Goal: Task Accomplishment & Management: Use online tool/utility

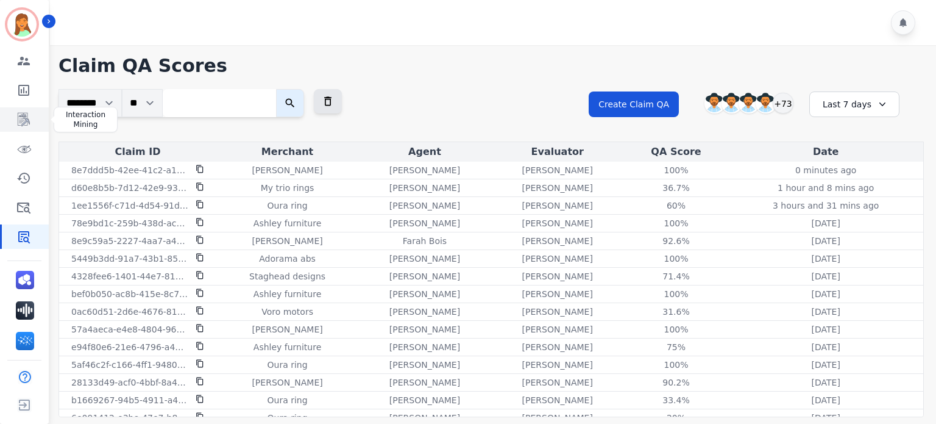
click at [17, 119] on icon "Sidebar" at bounding box center [23, 119] width 15 height 15
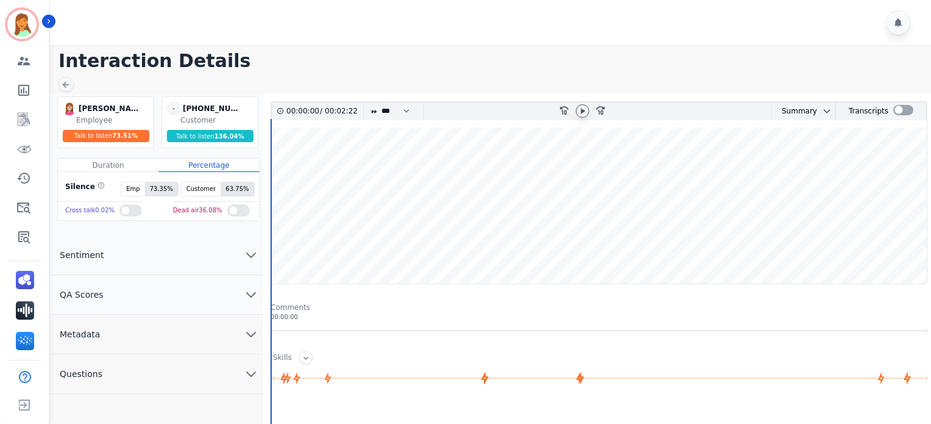
click at [583, 109] on icon at bounding box center [583, 110] width 4 height 5
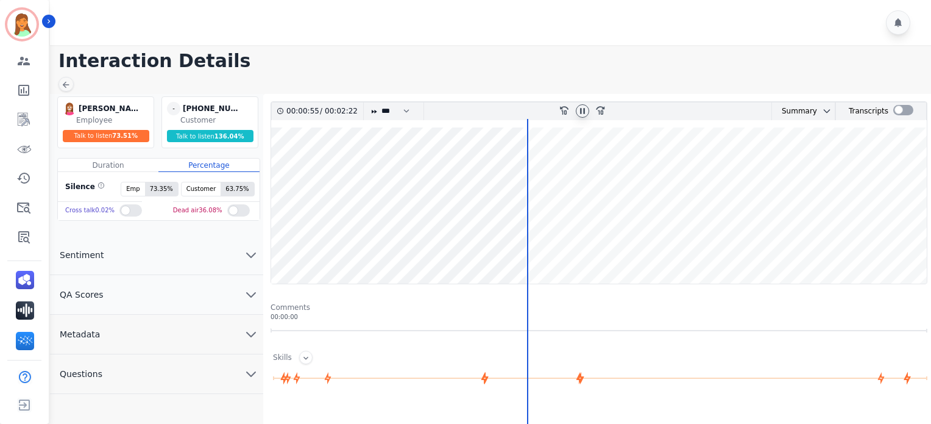
click at [684, 76] on main "Interaction Details Christopher Roper Christopher Roper Employee Talk to listen…" at bounding box center [488, 373] width 885 height 656
click at [583, 109] on icon at bounding box center [582, 110] width 5 height 5
click at [464, 261] on wave at bounding box center [599, 205] width 656 height 156
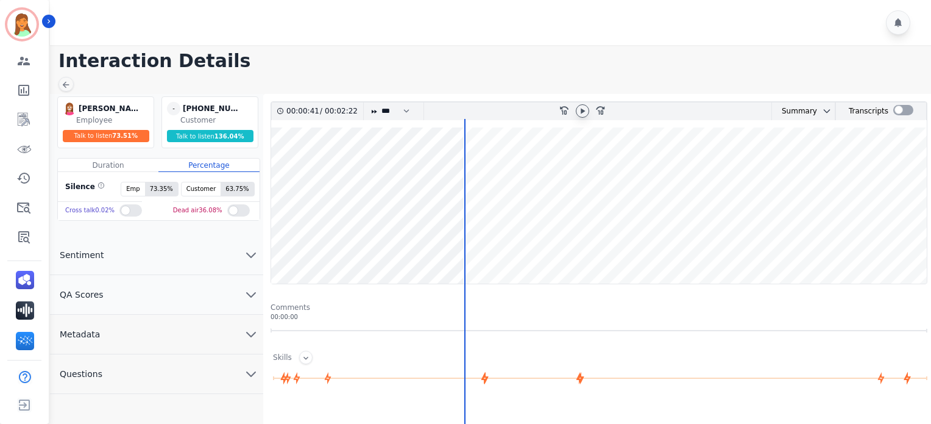
click at [586, 113] on icon at bounding box center [583, 111] width 10 height 10
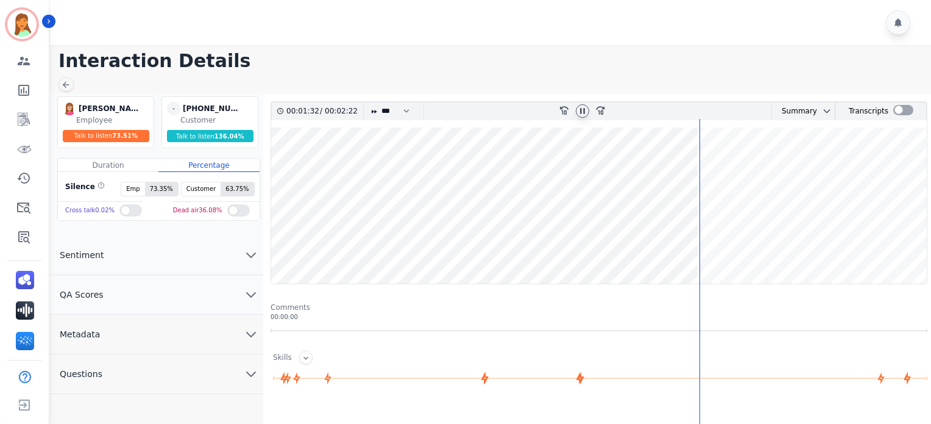
click at [425, 247] on wave at bounding box center [599, 205] width 656 height 156
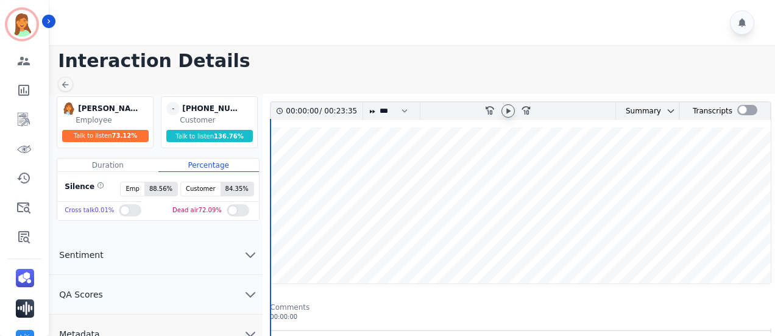
click at [505, 108] on icon at bounding box center [508, 111] width 10 height 10
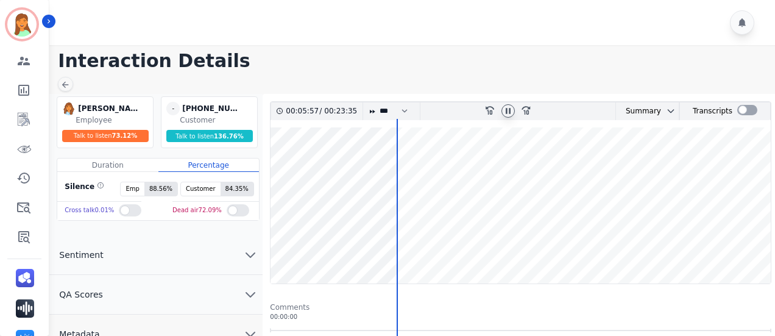
click at [516, 111] on div at bounding box center [508, 111] width 18 height 18
drag, startPoint x: 513, startPoint y: 112, endPoint x: 502, endPoint y: 114, distance: 10.6
click at [502, 114] on div at bounding box center [508, 111] width 18 height 18
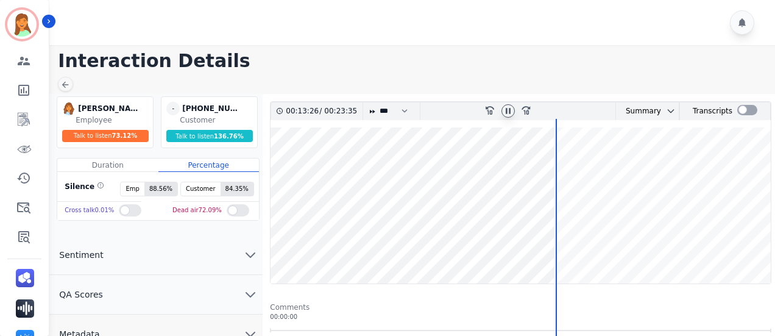
click at [507, 108] on icon at bounding box center [508, 110] width 5 height 5
click at [508, 109] on icon at bounding box center [508, 111] width 10 height 10
drag, startPoint x: 508, startPoint y: 109, endPoint x: 535, endPoint y: 123, distance: 29.4
click at [535, 123] on div "00:13:51 / 00:23:35 * * * **** * *** * **** rewind-10 fast-forward-10 Summary A…" at bounding box center [521, 192] width 502 height 183
click at [509, 104] on div at bounding box center [508, 110] width 13 height 13
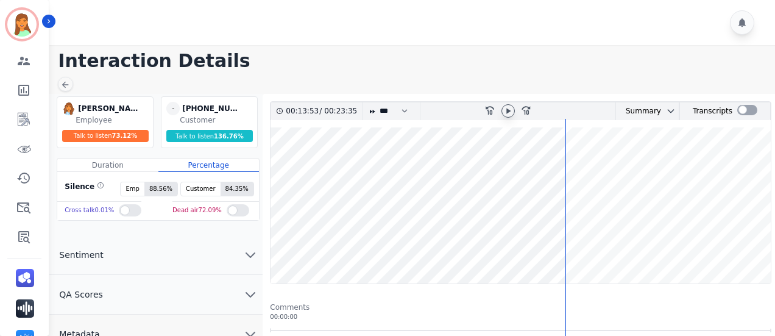
click at [508, 109] on icon at bounding box center [508, 110] width 4 height 5
click at [611, 172] on wave at bounding box center [521, 205] width 500 height 156
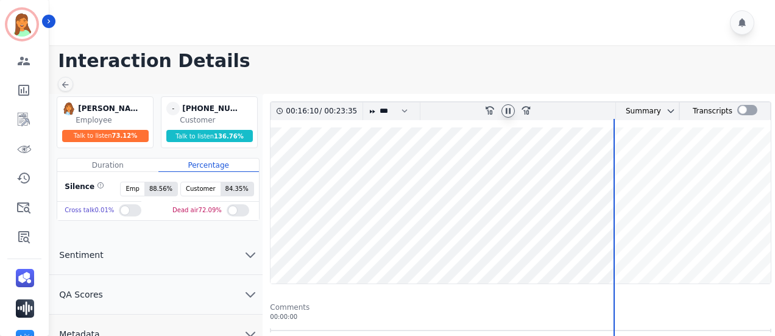
click at [641, 242] on wave at bounding box center [521, 205] width 500 height 156
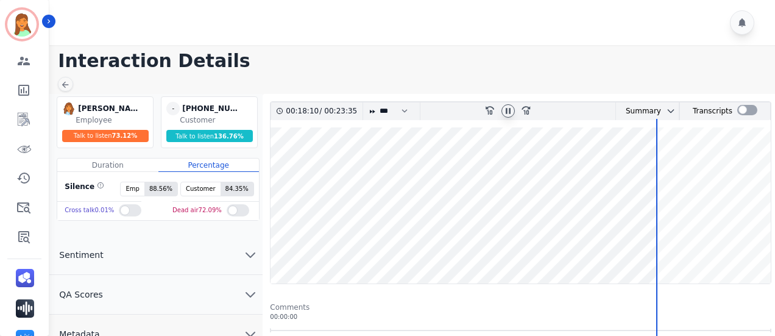
click at [752, 251] on wave at bounding box center [521, 205] width 500 height 156
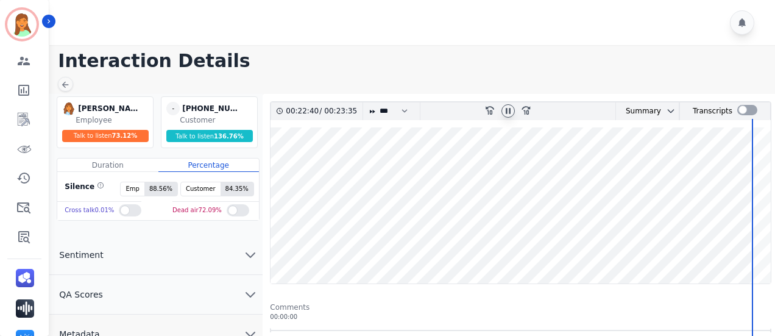
click at [748, 251] on wave at bounding box center [521, 205] width 500 height 156
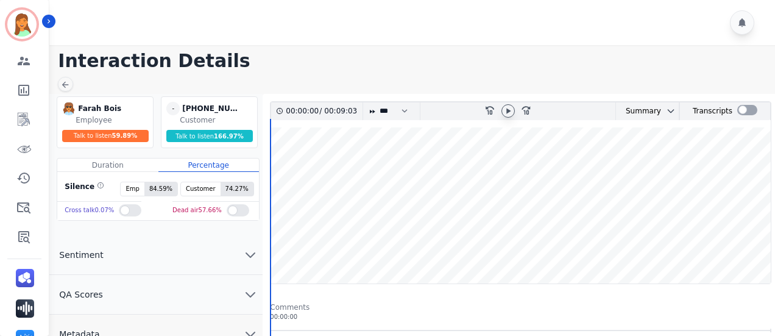
click at [508, 112] on icon at bounding box center [508, 111] width 10 height 10
click at [502, 222] on wave at bounding box center [521, 205] width 500 height 156
click at [508, 114] on icon at bounding box center [508, 111] width 10 height 10
click at [508, 106] on icon at bounding box center [508, 111] width 10 height 10
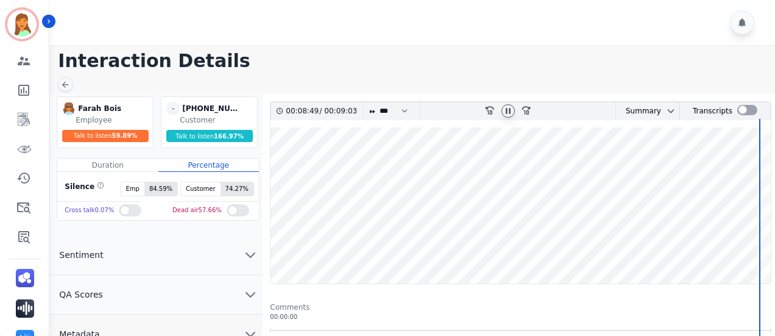
click at [505, 110] on icon at bounding box center [508, 111] width 10 height 10
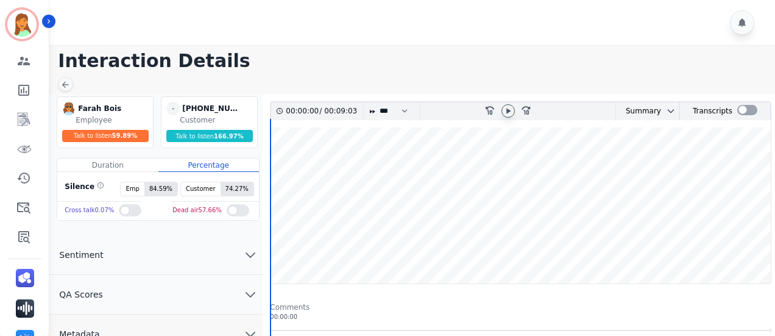
click at [508, 112] on icon at bounding box center [508, 111] width 10 height 10
click at [508, 110] on icon at bounding box center [508, 111] width 10 height 10
click at [510, 111] on icon at bounding box center [508, 111] width 10 height 10
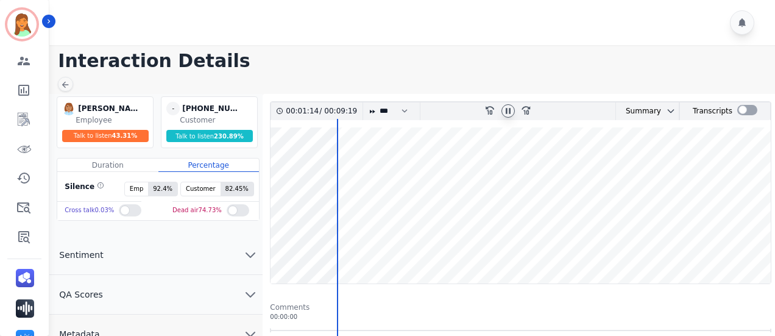
click at [512, 109] on icon at bounding box center [508, 111] width 10 height 10
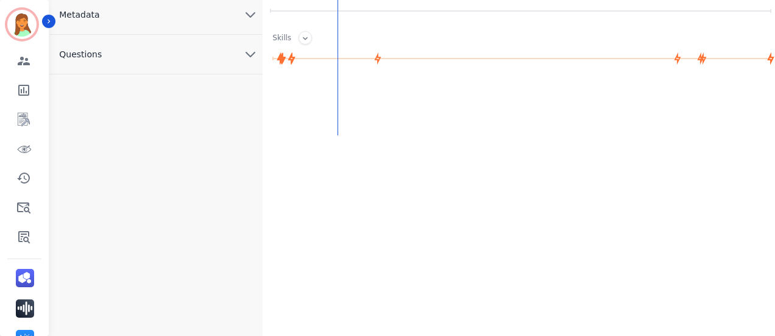
scroll to position [76, 0]
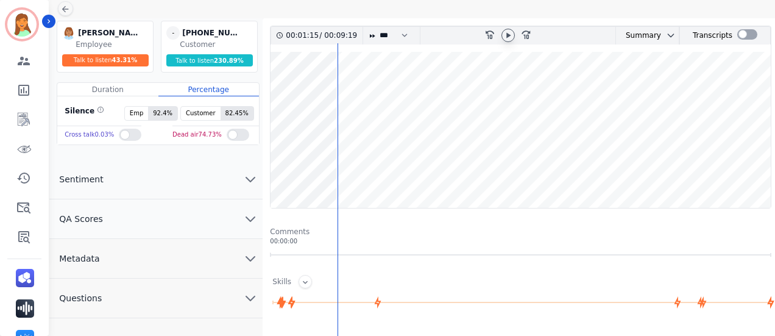
click at [747, 26] on div "00:01:15 / 00:09:19 * * * **** * *** * **** rewind-10 fast-forward-10 Summary A…" at bounding box center [521, 35] width 500 height 18
click at [742, 31] on div at bounding box center [747, 34] width 20 height 10
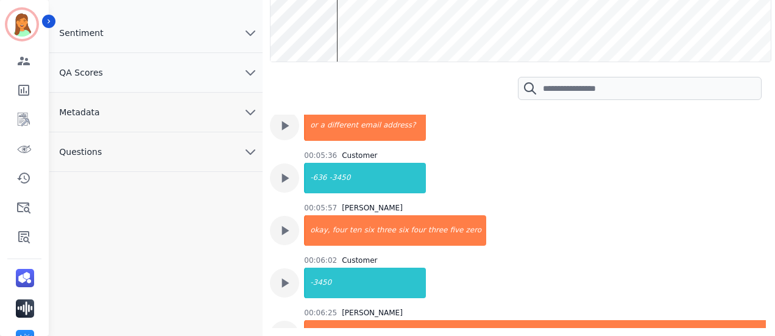
scroll to position [59, 0]
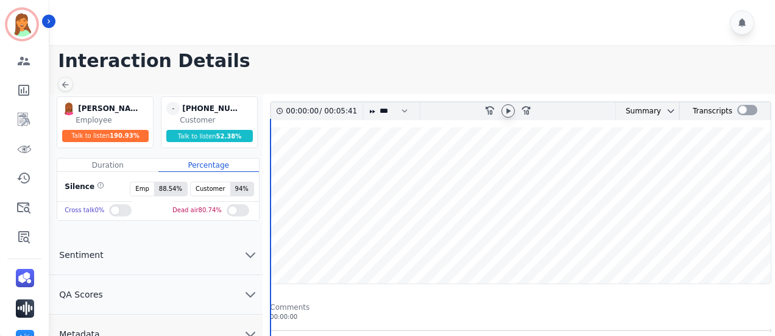
click at [503, 110] on icon at bounding box center [508, 111] width 10 height 10
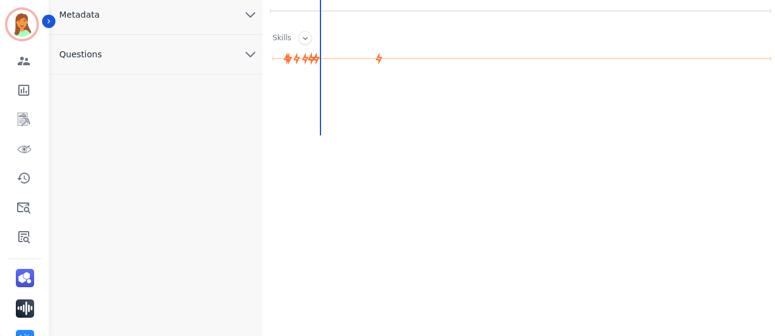
scroll to position [76, 0]
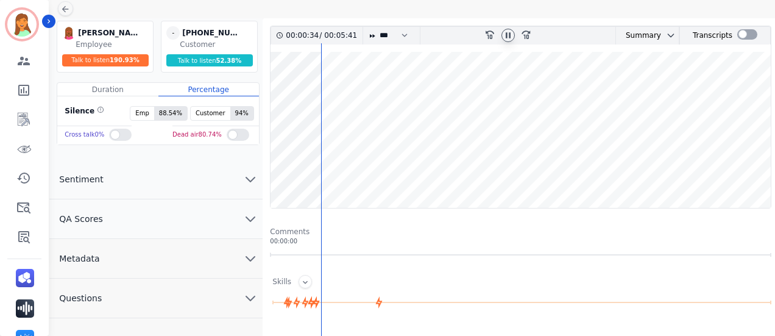
click at [203, 258] on button "Metadata" at bounding box center [155, 259] width 213 height 40
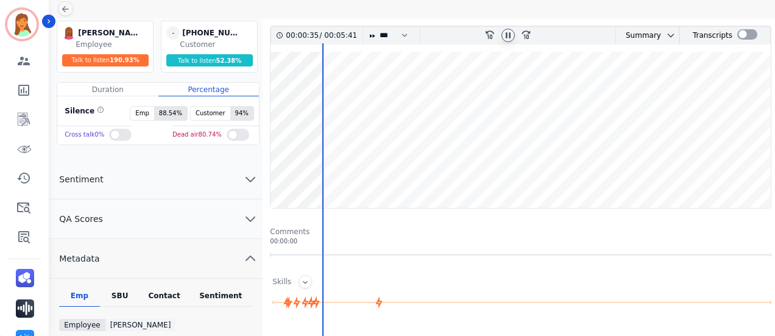
click at [175, 291] on div "Contact" at bounding box center [164, 299] width 49 height 16
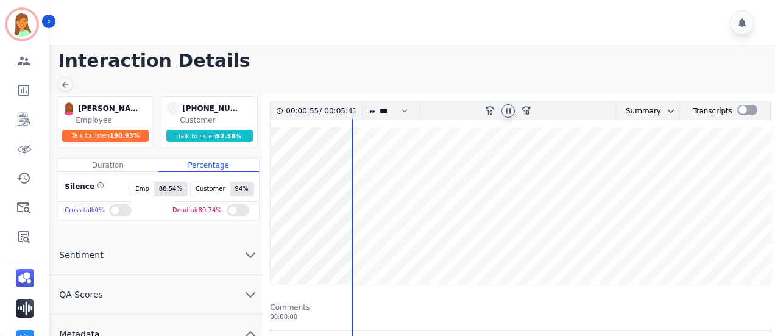
scroll to position [81, 0]
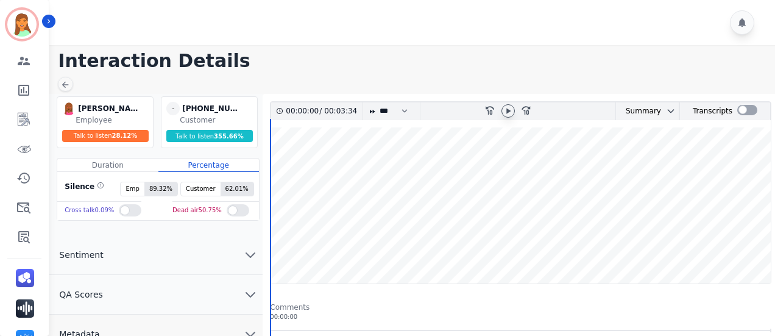
click at [505, 110] on icon at bounding box center [508, 111] width 10 height 10
click at [506, 107] on icon at bounding box center [508, 111] width 10 height 10
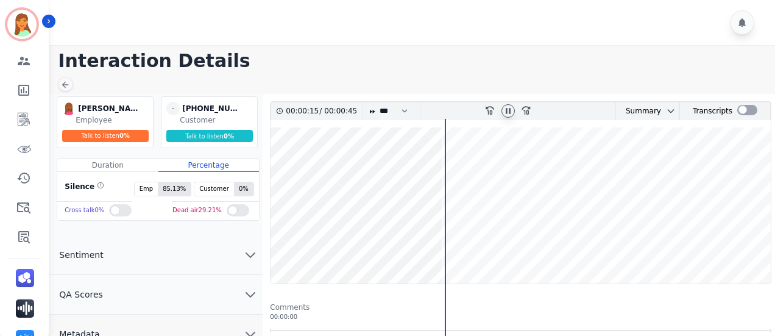
scroll to position [81, 0]
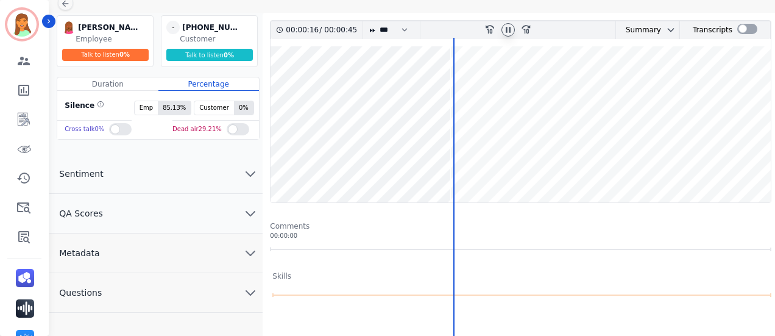
click at [201, 207] on button "QA Scores" at bounding box center [155, 214] width 213 height 40
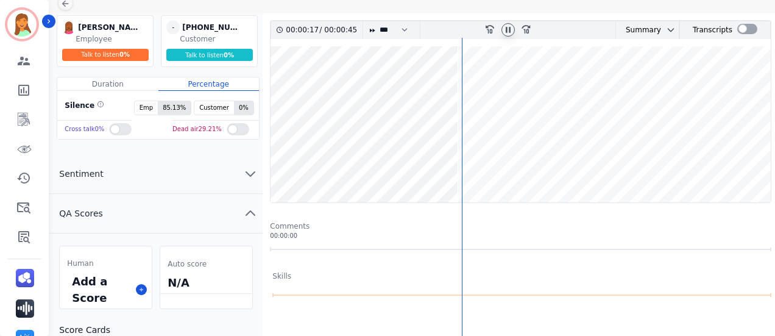
scroll to position [162, 0]
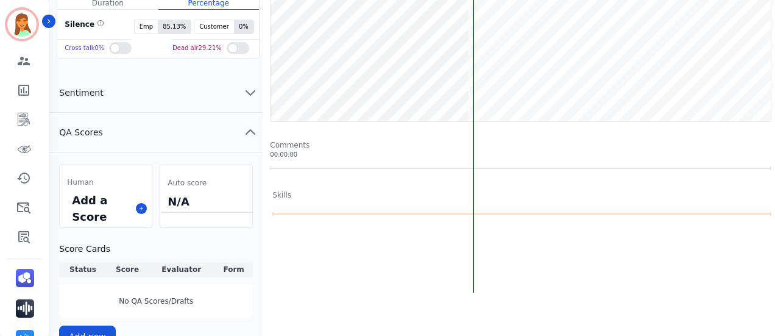
click at [177, 119] on button "QA Scores" at bounding box center [155, 133] width 213 height 40
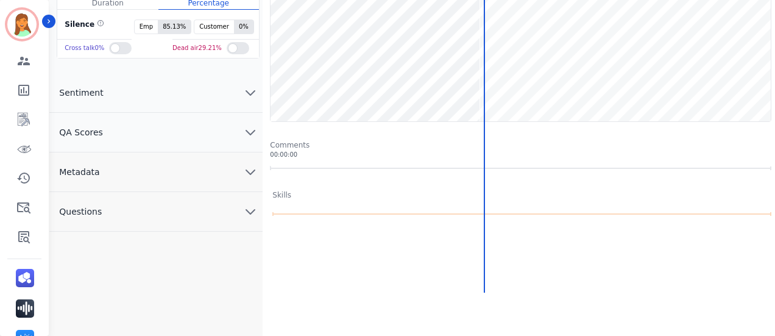
click at [157, 163] on button "Metadata" at bounding box center [155, 172] width 213 height 40
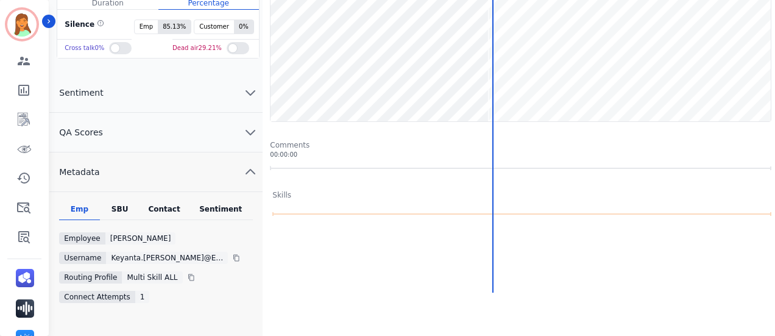
click at [166, 201] on div "Emp SBU Contact Sentiment Employee Keyanta Smith Username keyanta.smith@eccogro…" at bounding box center [155, 269] width 213 height 155
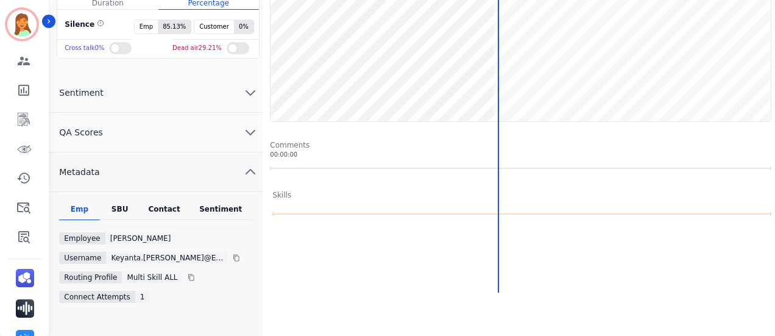
click at [167, 205] on div "Contact" at bounding box center [164, 212] width 49 height 16
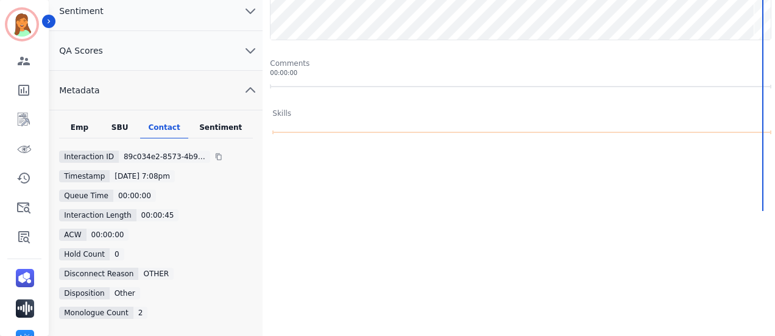
scroll to position [0, 0]
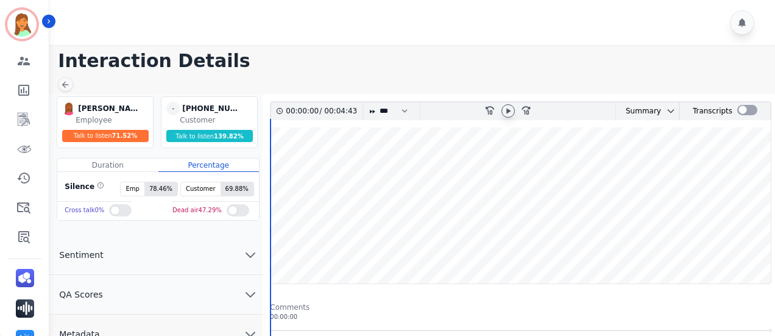
click at [507, 109] on icon at bounding box center [508, 110] width 4 height 5
click at [506, 109] on icon at bounding box center [508, 111] width 10 height 10
click at [502, 113] on div at bounding box center [508, 110] width 13 height 13
drag, startPoint x: 510, startPoint y: 110, endPoint x: 585, endPoint y: 157, distance: 88.6
click at [516, 114] on div at bounding box center [508, 111] width 18 height 18
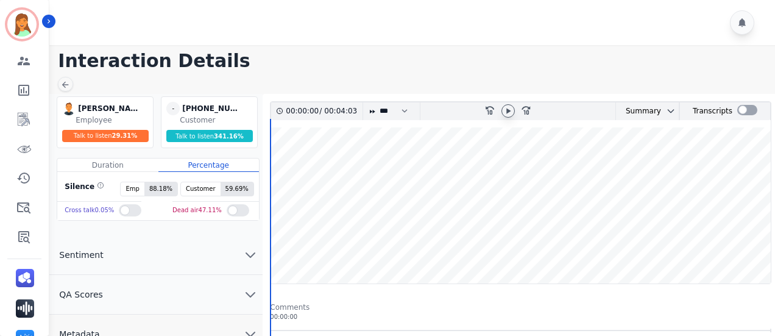
click at [512, 108] on icon at bounding box center [508, 111] width 10 height 10
click at [506, 107] on icon at bounding box center [508, 111] width 10 height 10
click at [510, 114] on icon at bounding box center [508, 111] width 10 height 10
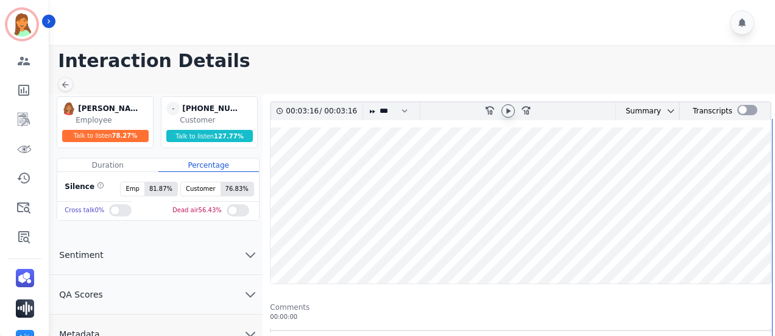
click at [277, 248] on wave at bounding box center [521, 205] width 500 height 156
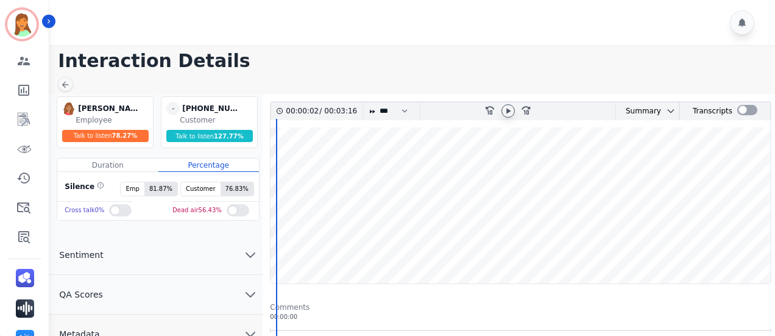
click at [516, 112] on div at bounding box center [508, 111] width 18 height 18
click at [512, 110] on icon at bounding box center [508, 111] width 10 height 10
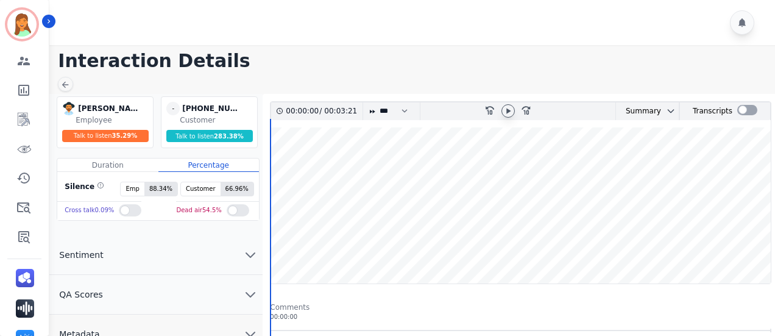
click at [511, 110] on icon at bounding box center [508, 111] width 10 height 10
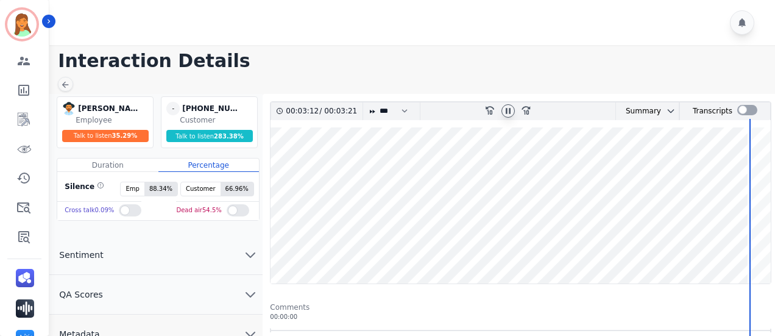
click at [507, 112] on icon at bounding box center [508, 111] width 10 height 10
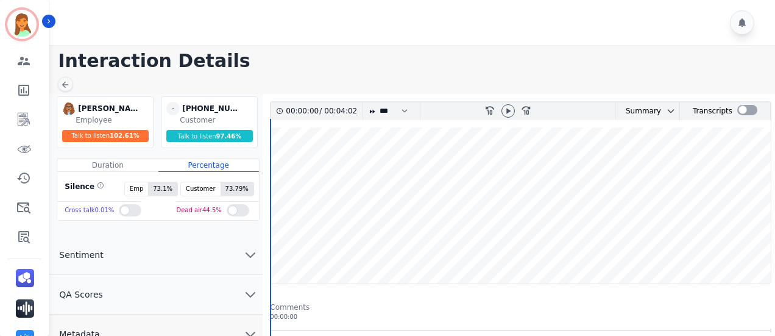
drag, startPoint x: 506, startPoint y: 109, endPoint x: 769, endPoint y: 252, distance: 298.9
click at [506, 110] on icon at bounding box center [508, 111] width 10 height 10
